Goal: Find specific page/section: Find specific page/section

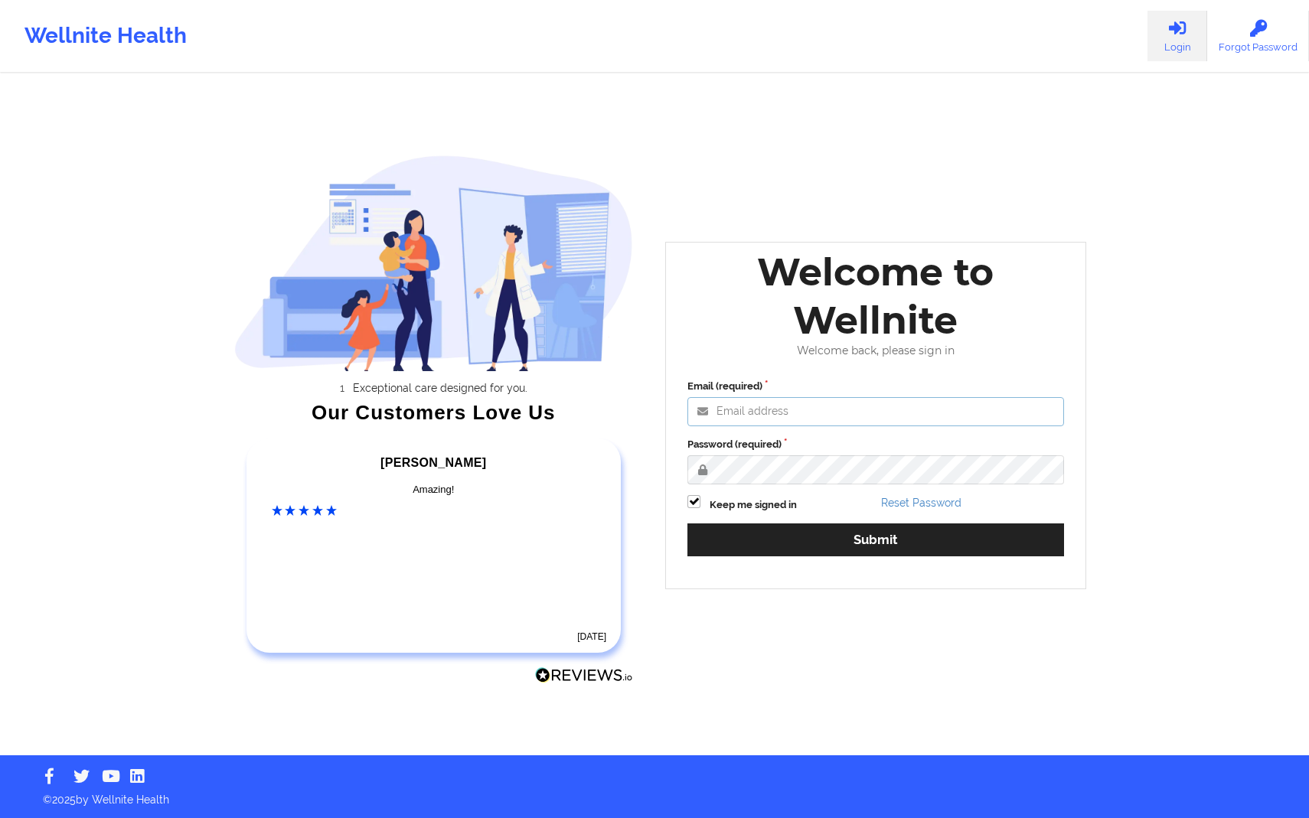
click at [844, 407] on input "Email (required)" at bounding box center [875, 411] width 377 height 29
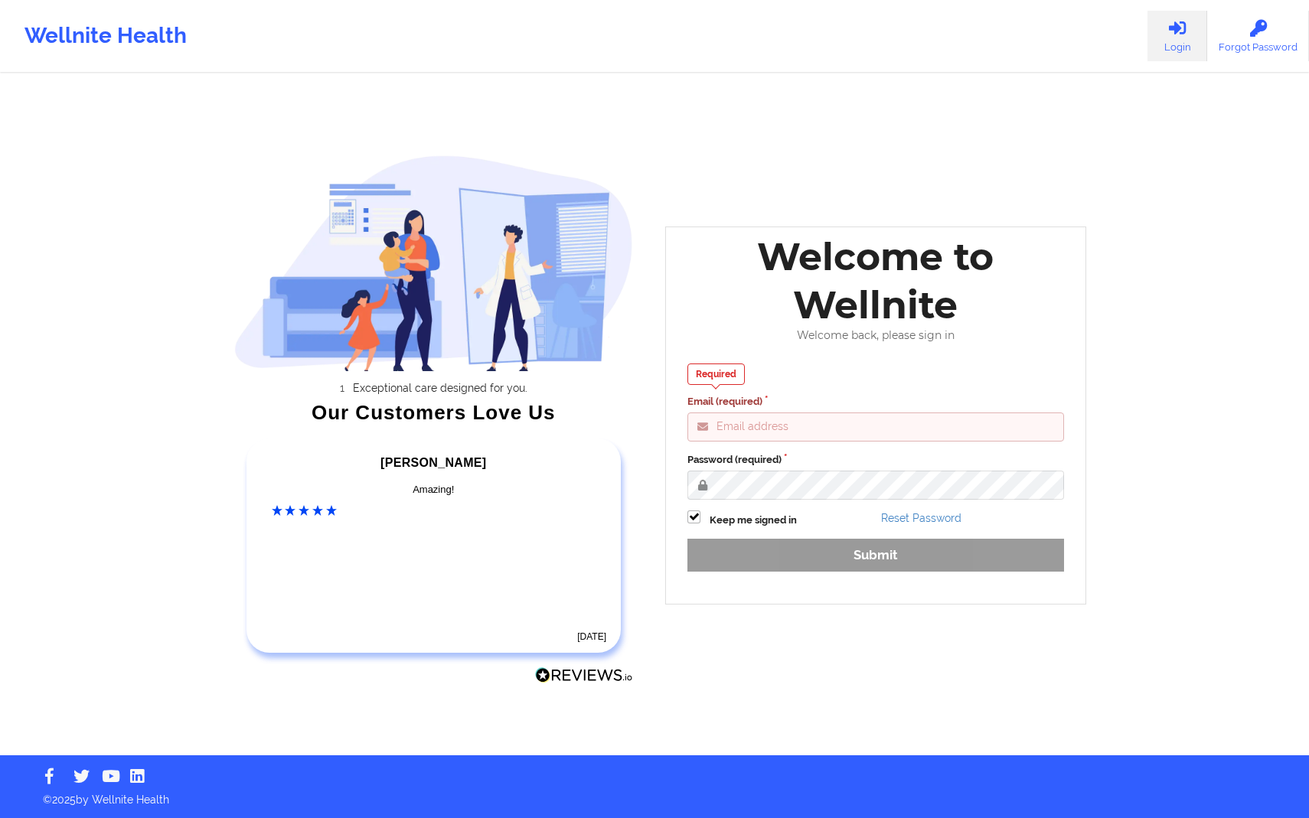
type input "[PERSON_NAME][EMAIL_ADDRESS][DOMAIN_NAME]"
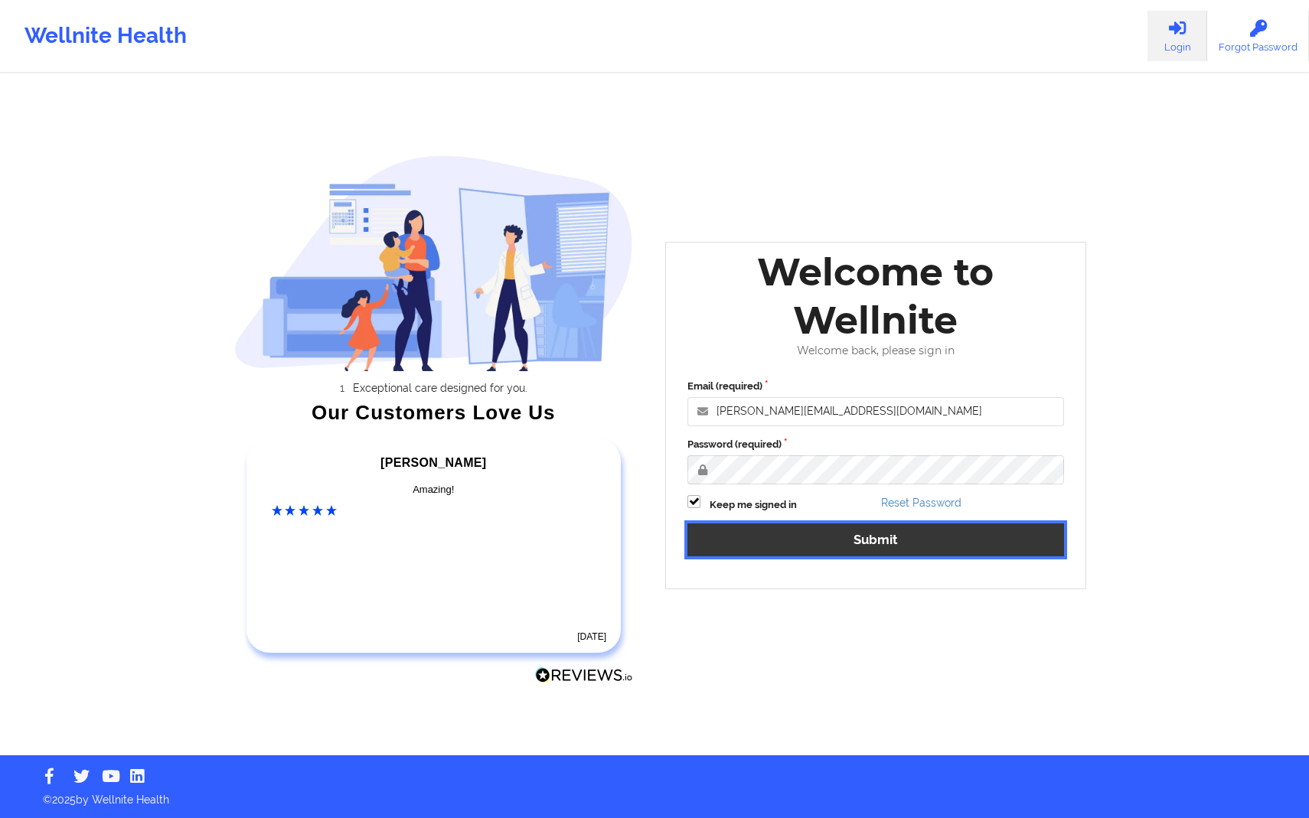
click at [922, 549] on button "Submit" at bounding box center [875, 540] width 377 height 33
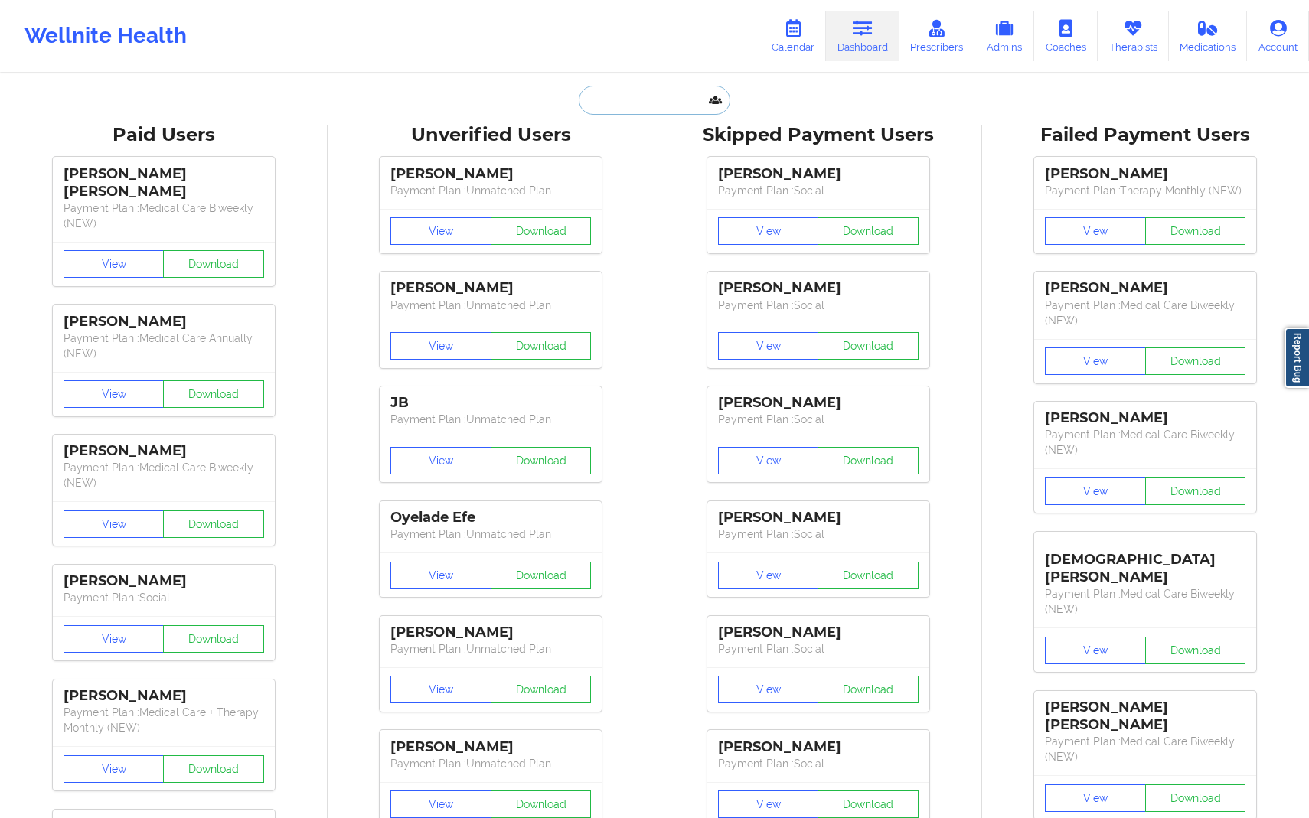
click at [671, 98] on input "text" at bounding box center [655, 100] width 152 height 29
paste input "[EMAIL_ADDRESS][DOMAIN_NAME]"
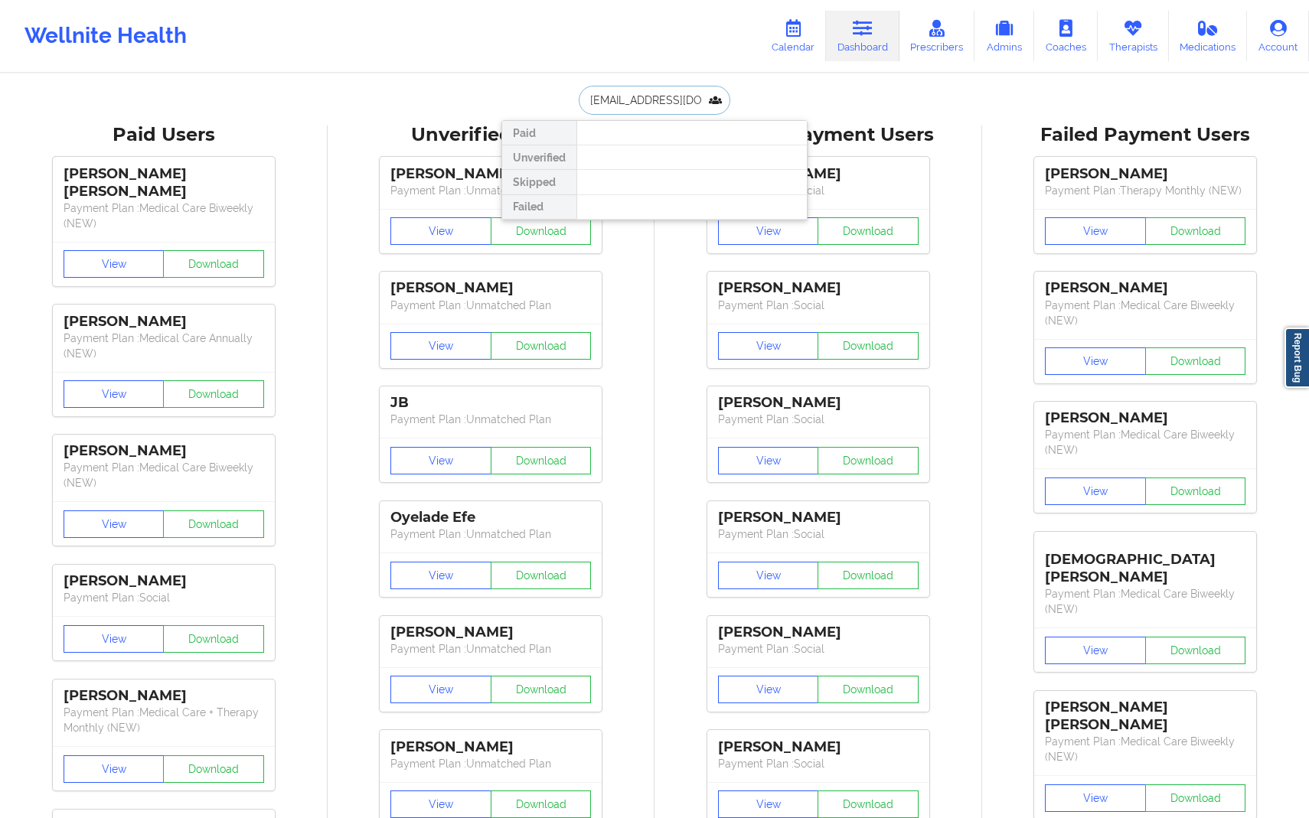
type input "[EMAIL_ADDRESS][DOMAIN_NAME]"
click at [658, 155] on div "[PERSON_NAME] - [EMAIL_ADDRESS][DOMAIN_NAME]" at bounding box center [691, 167] width 205 height 28
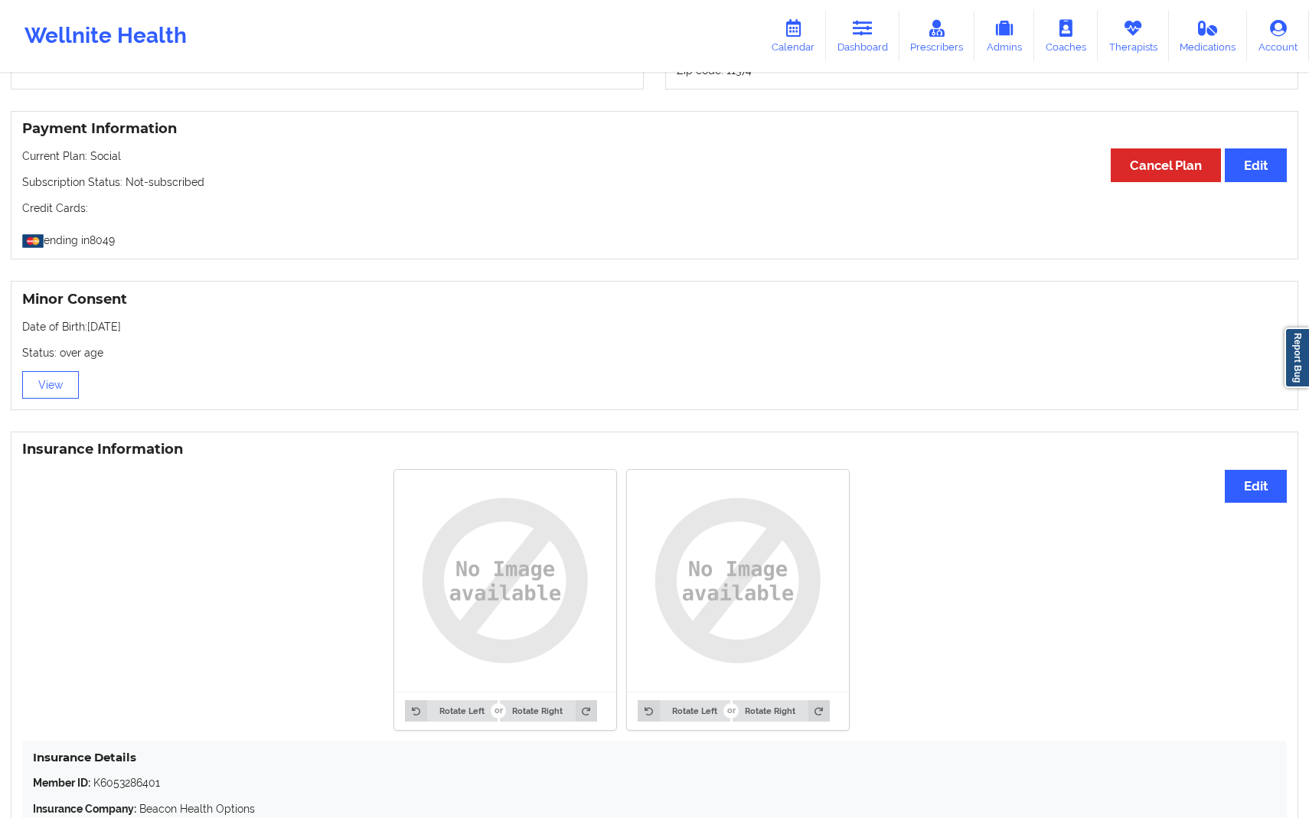
scroll to position [756, 0]
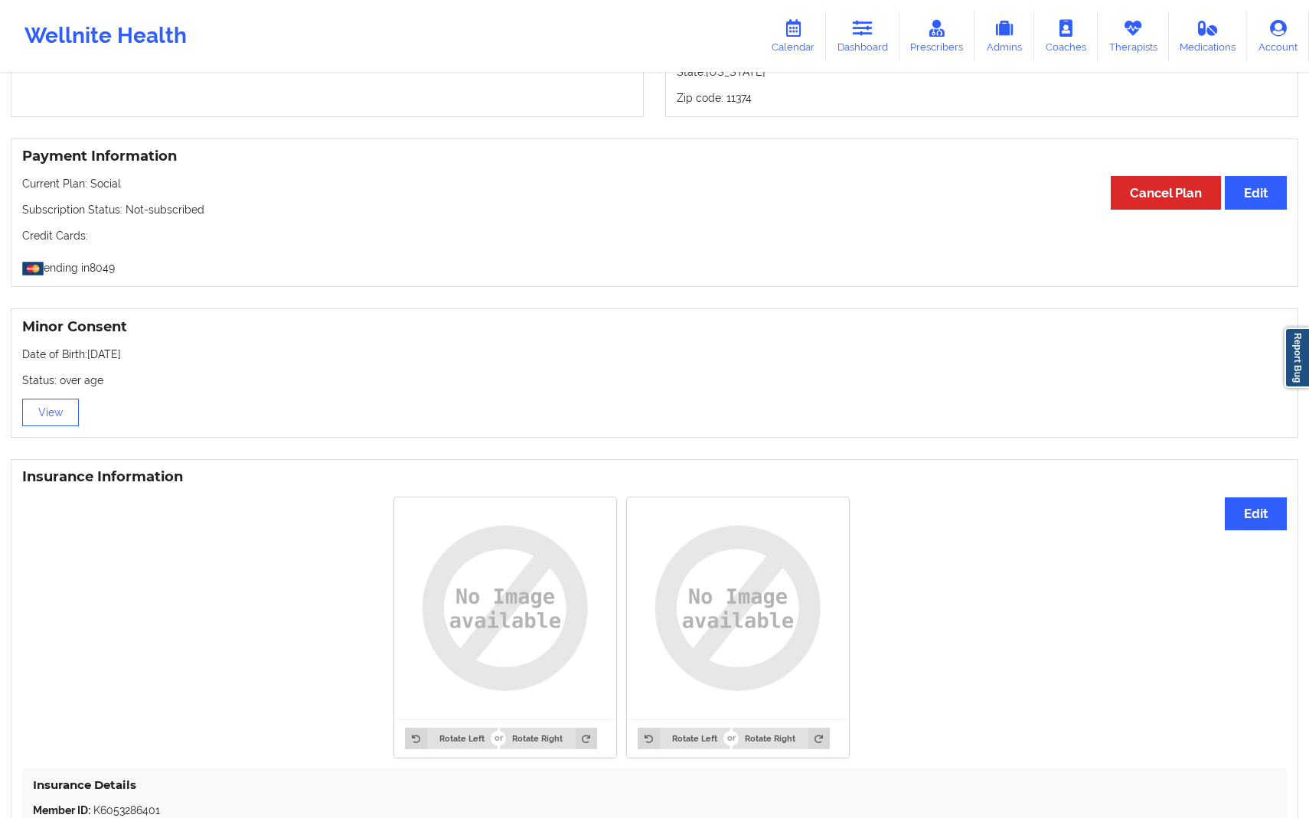
click at [749, 233] on p "Credit Cards:" at bounding box center [654, 235] width 1265 height 15
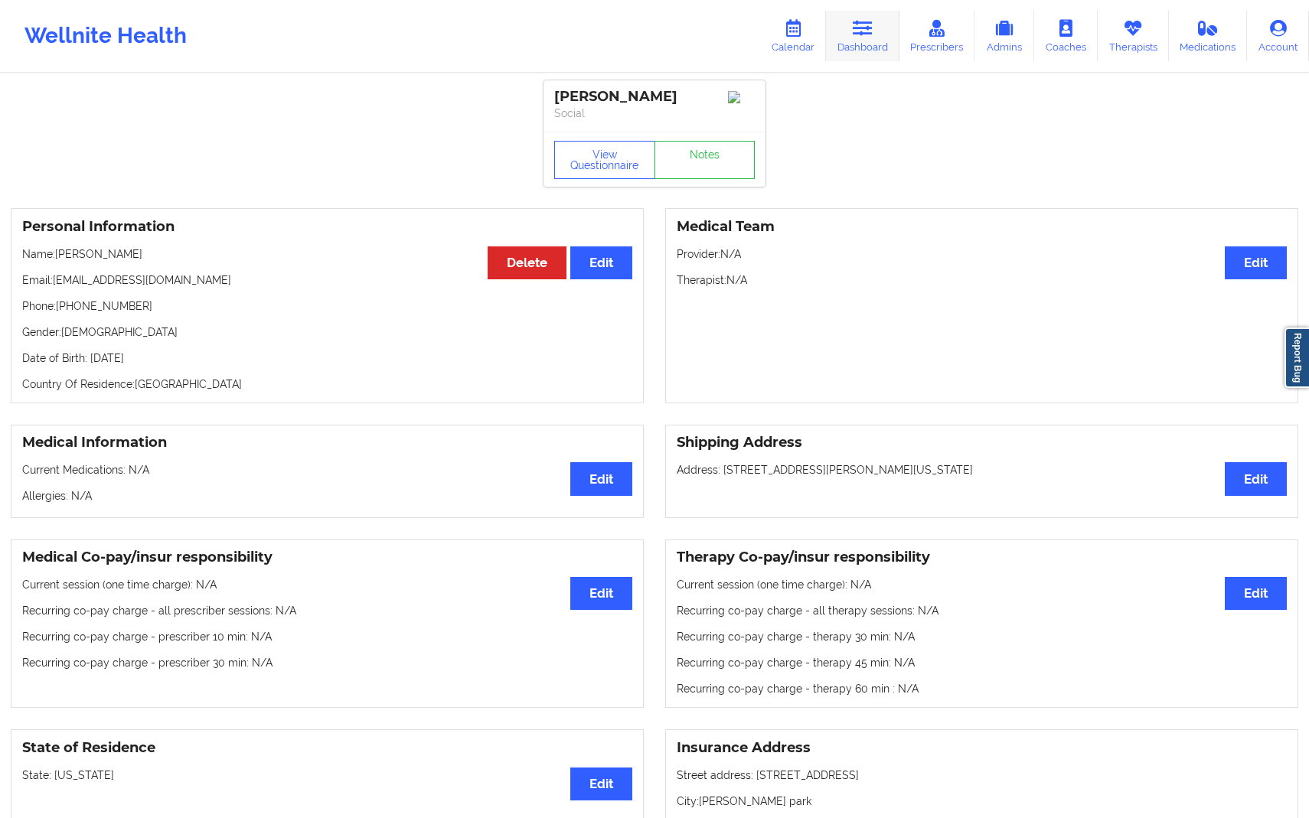
click at [881, 32] on link "Dashboard" at bounding box center [862, 36] width 73 height 51
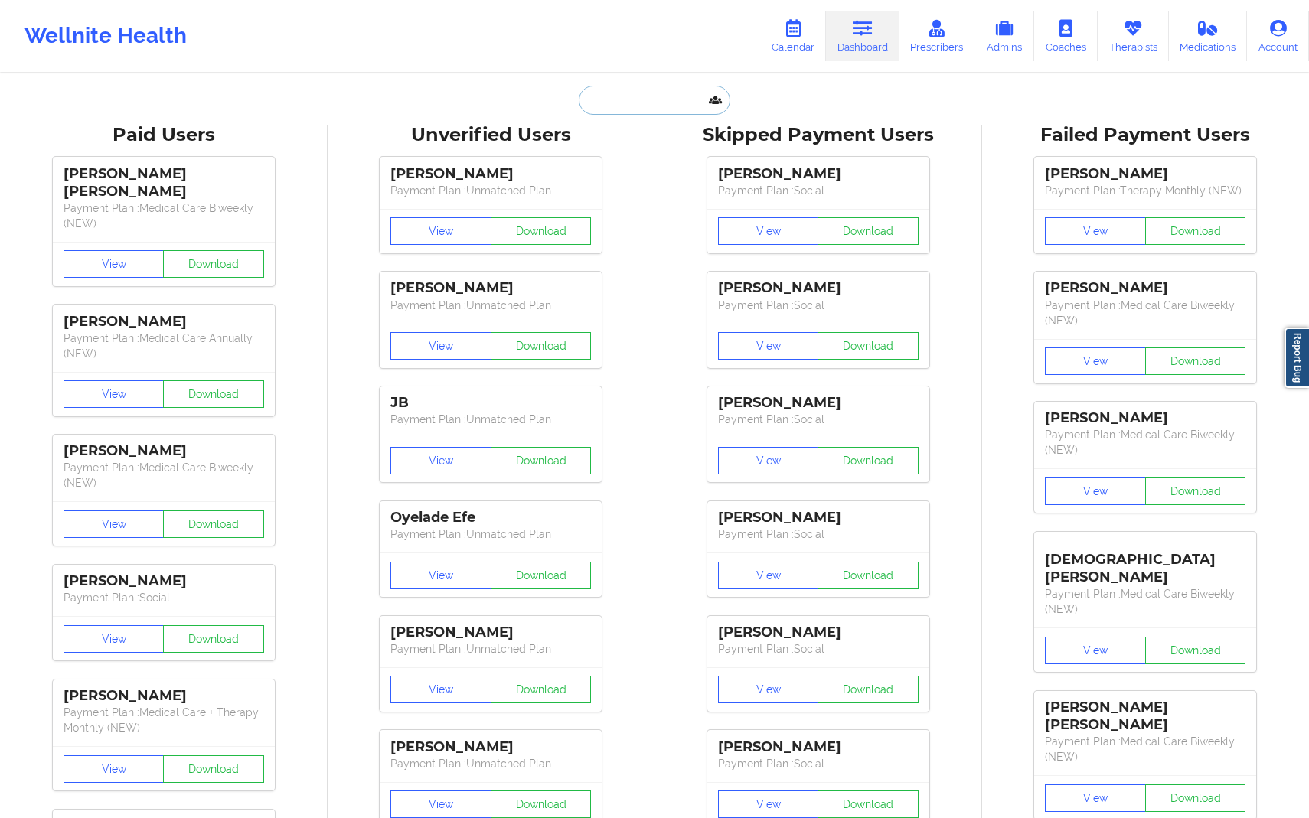
click at [668, 96] on input "text" at bounding box center [655, 100] width 152 height 29
paste input "[EMAIL_ADDRESS][DOMAIN_NAME]"
type input "[EMAIL_ADDRESS][DOMAIN_NAME]"
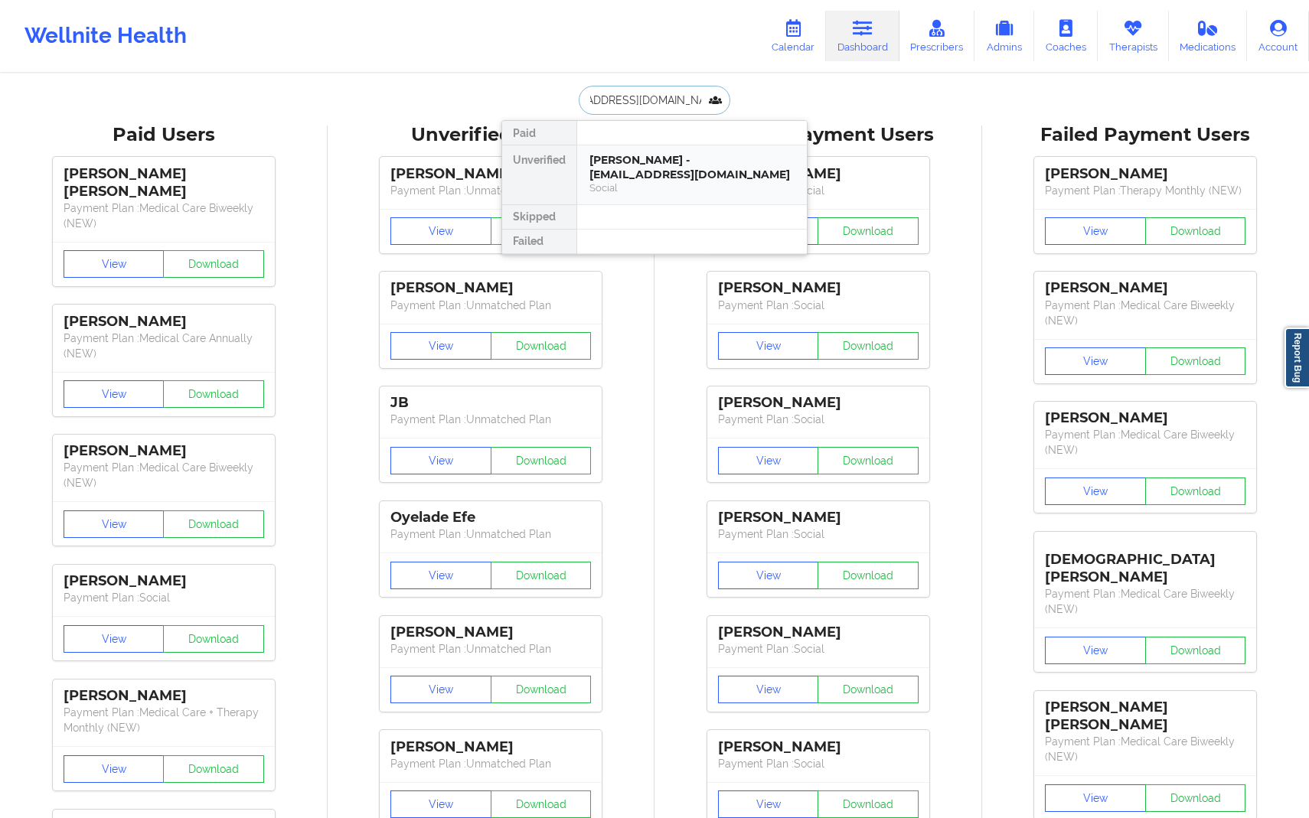
click at [660, 165] on div "[PERSON_NAME] - [EMAIL_ADDRESS][DOMAIN_NAME]" at bounding box center [691, 167] width 205 height 28
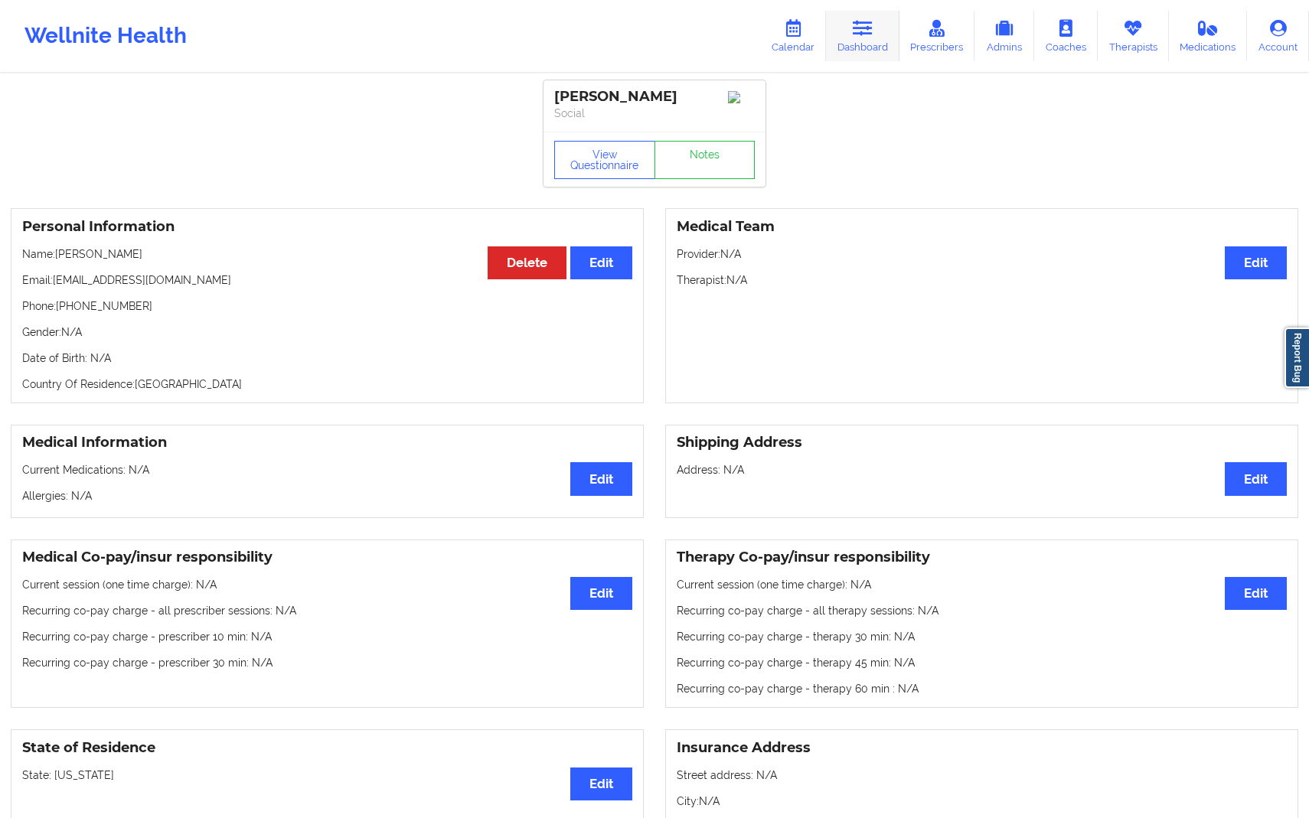
click at [850, 45] on link "Dashboard" at bounding box center [862, 36] width 73 height 51
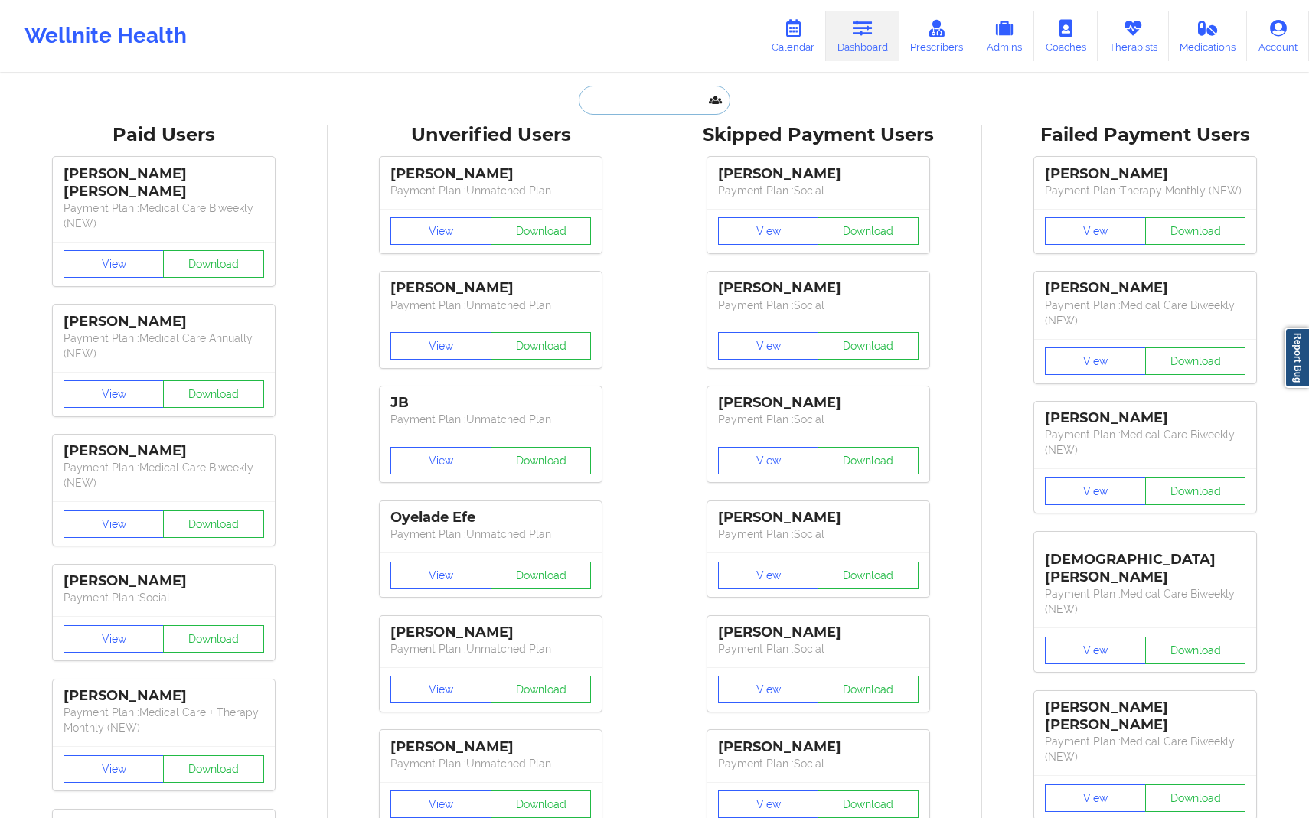
click at [666, 107] on input "text" at bounding box center [655, 100] width 152 height 29
paste input "[EMAIL_ADDRESS][DOMAIN_NAME]"
type input "[EMAIL_ADDRESS][DOMAIN_NAME]"
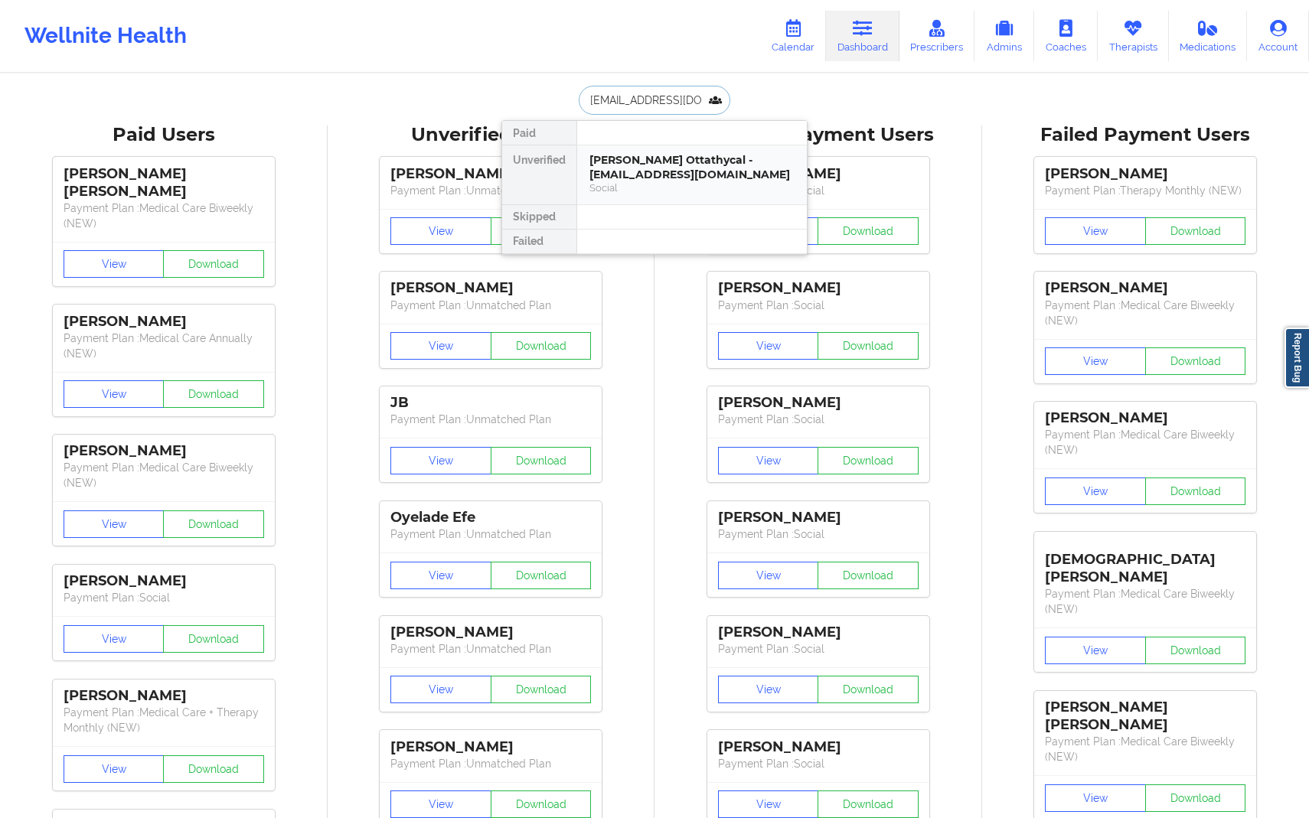
click at [688, 165] on div "[PERSON_NAME] Ottathycal - [EMAIL_ADDRESS][DOMAIN_NAME]" at bounding box center [691, 167] width 205 height 28
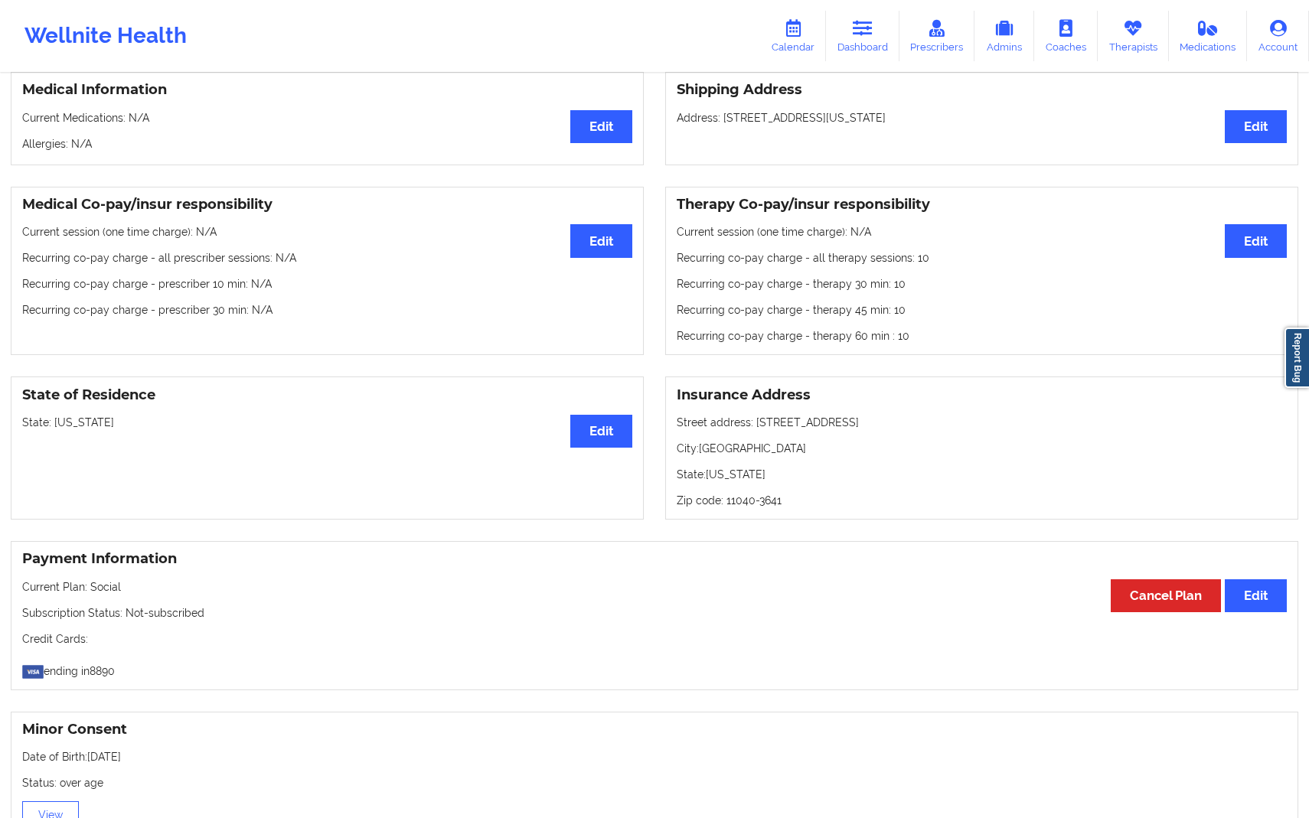
scroll to position [355, 0]
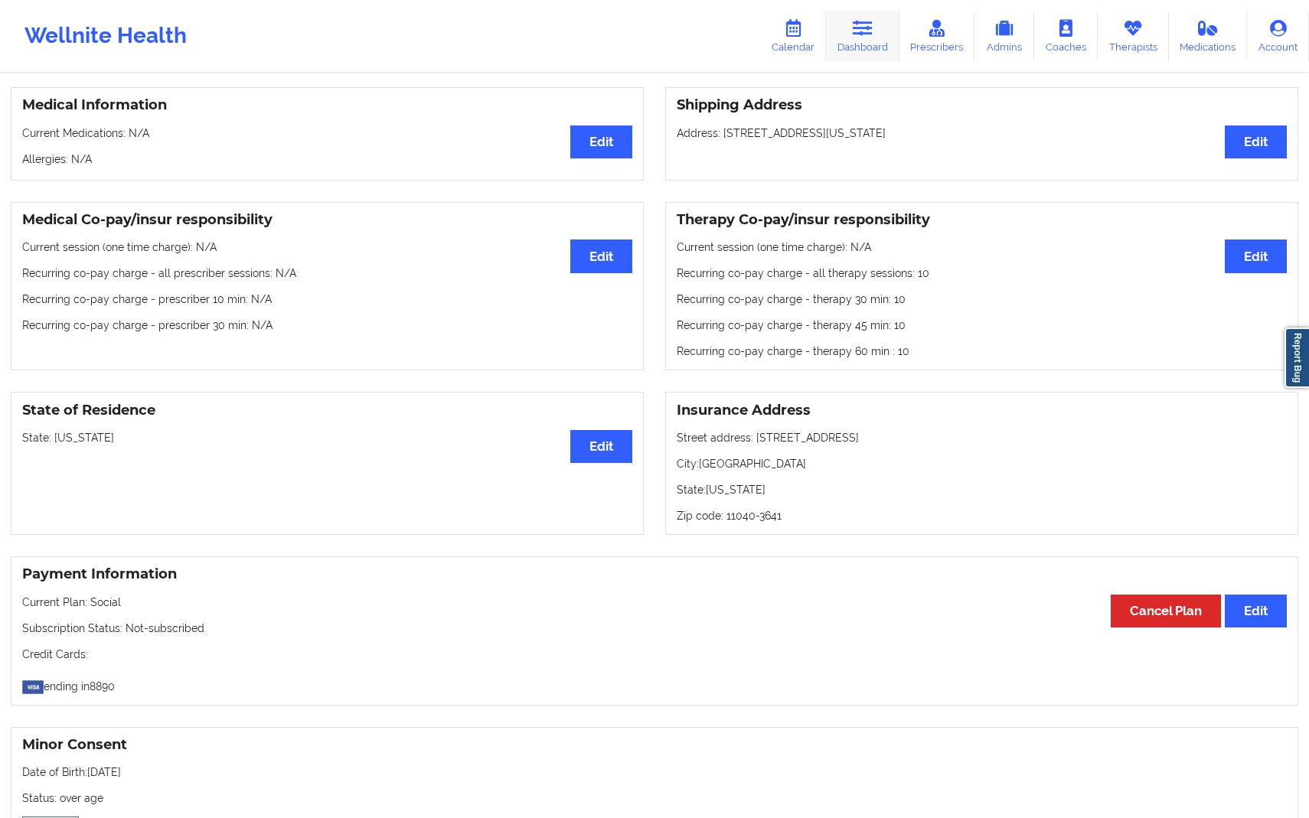
click at [865, 49] on link "Dashboard" at bounding box center [862, 36] width 73 height 51
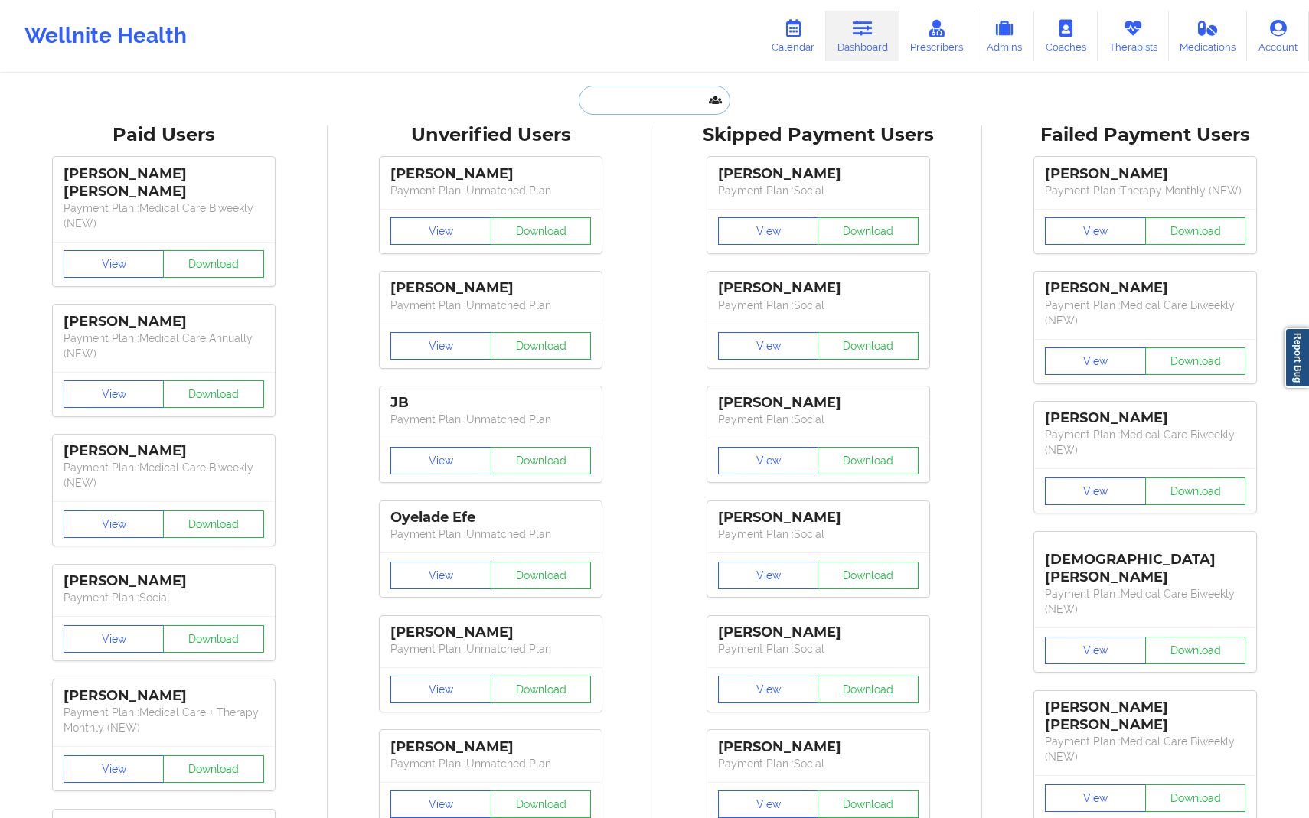
click at [680, 110] on input "text" at bounding box center [655, 100] width 152 height 29
paste input "[EMAIL_ADDRESS][DOMAIN_NAME]"
type input "[EMAIL_ADDRESS][DOMAIN_NAME]"
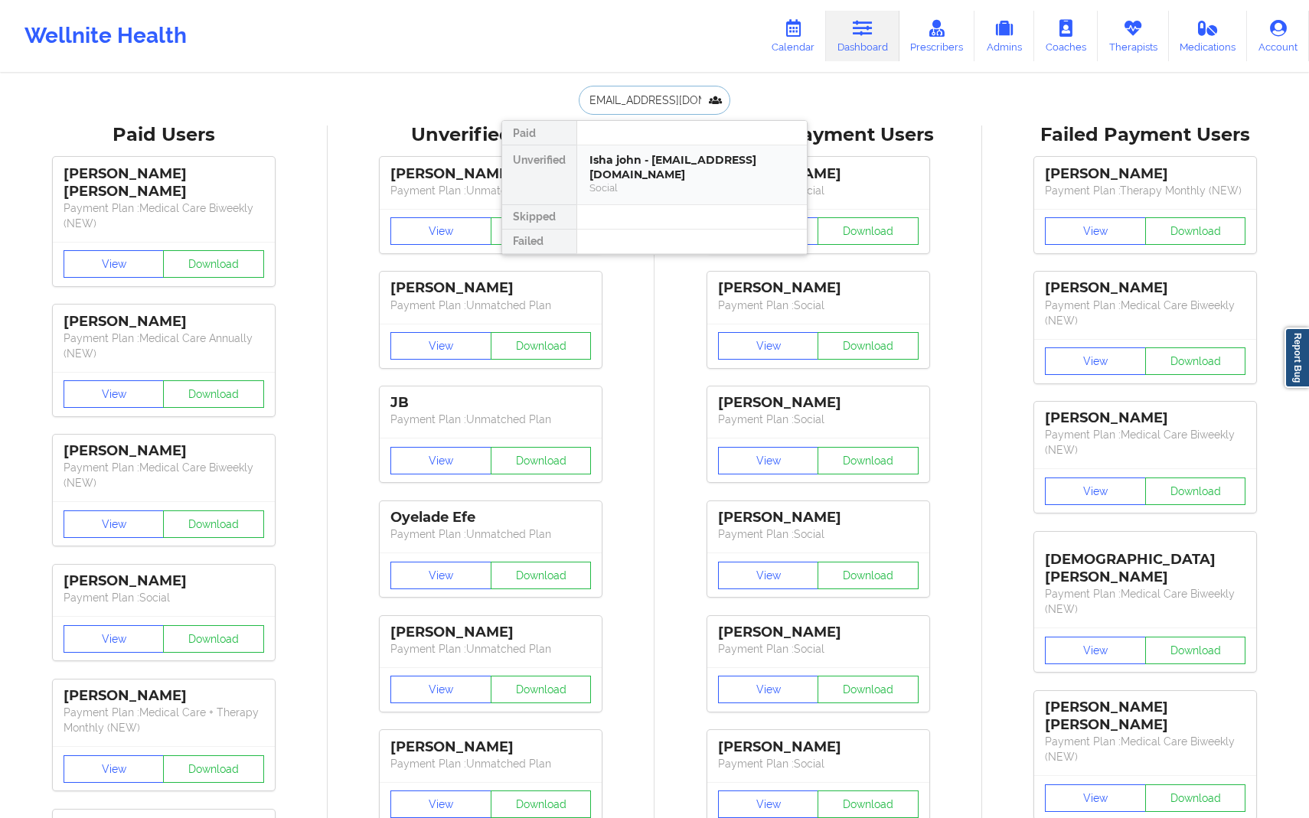
click at [726, 181] on div "Isha john - [EMAIL_ADDRESS][DOMAIN_NAME] Social" at bounding box center [692, 174] width 230 height 59
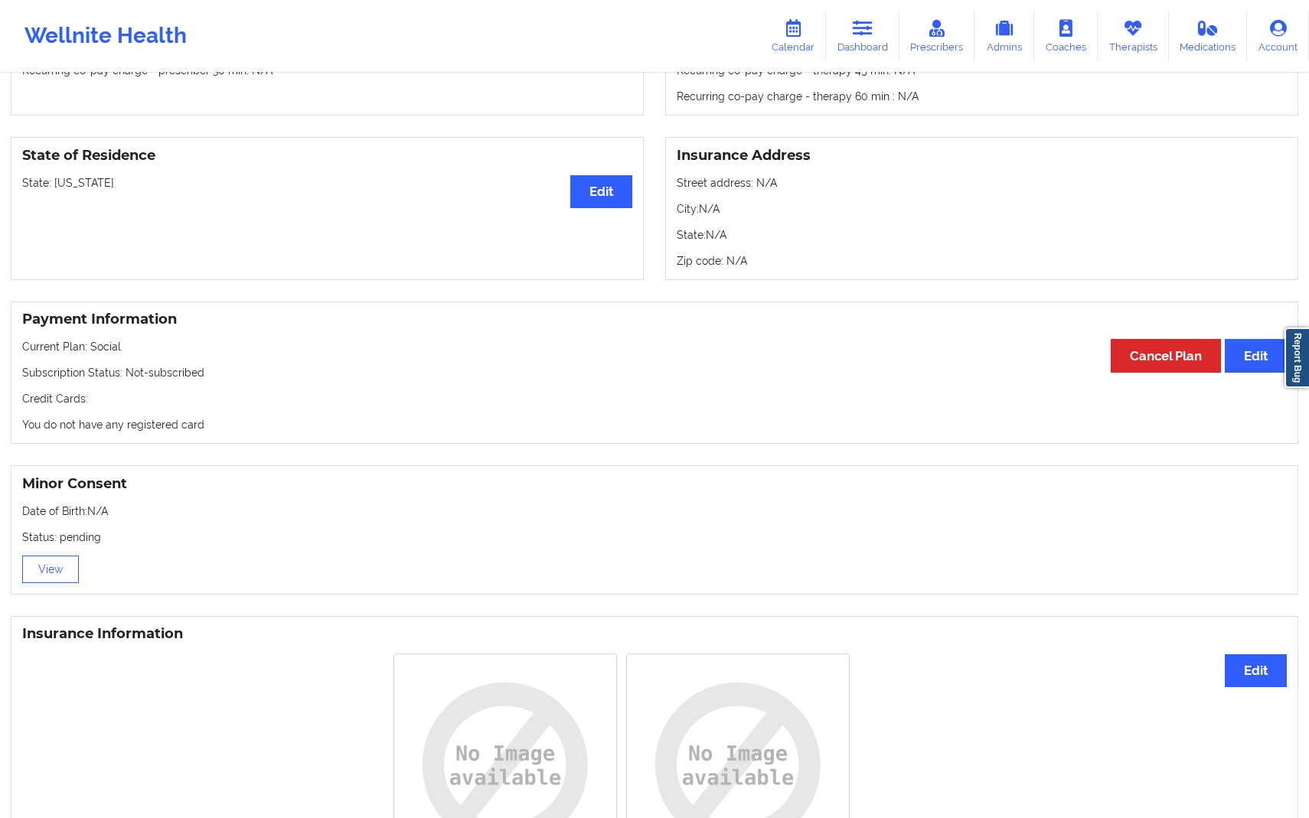
scroll to position [574, 0]
